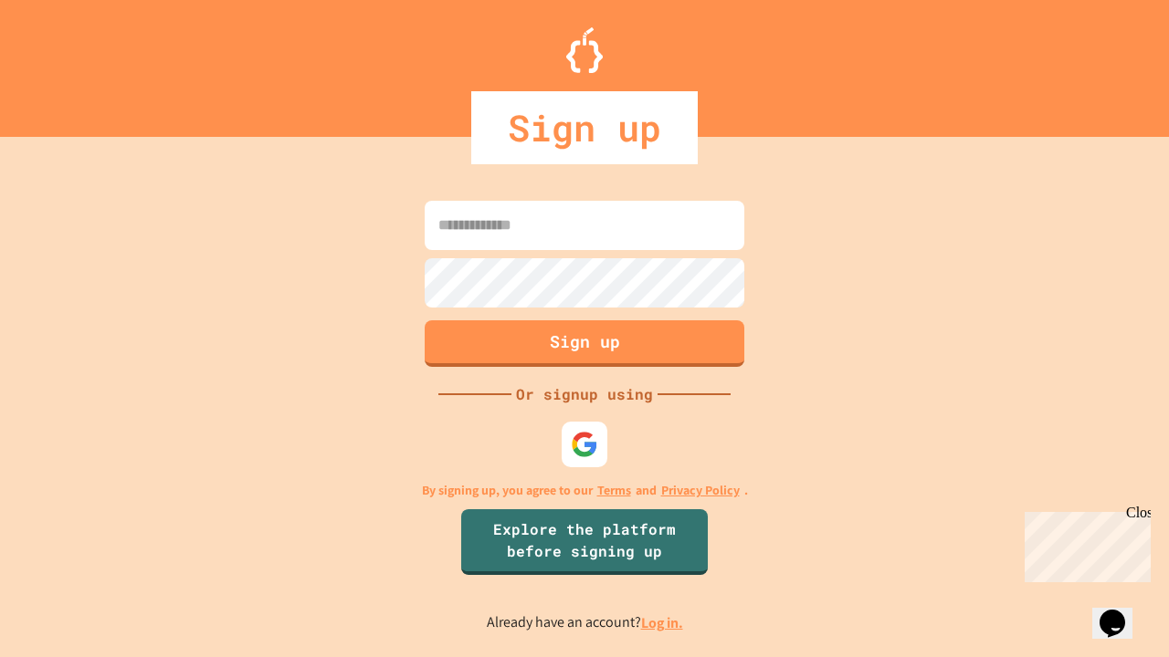
click at [663, 623] on link "Log in." at bounding box center [662, 623] width 42 height 19
